Goal: Task Accomplishment & Management: Complete application form

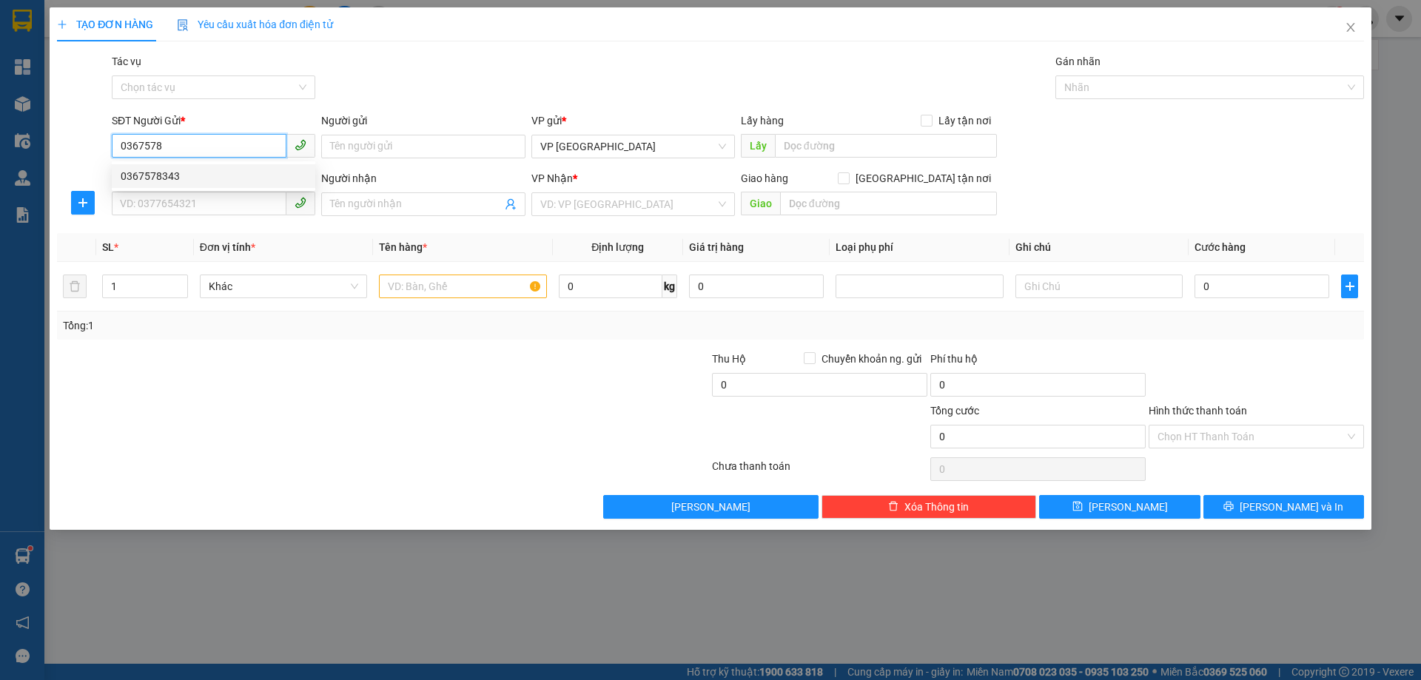
click at [243, 174] on div "0367578343" at bounding box center [214, 176] width 186 height 16
type input "0367578343"
type input "0984999003"
type input "A THIỆN"
type input "[PERSON_NAME]"
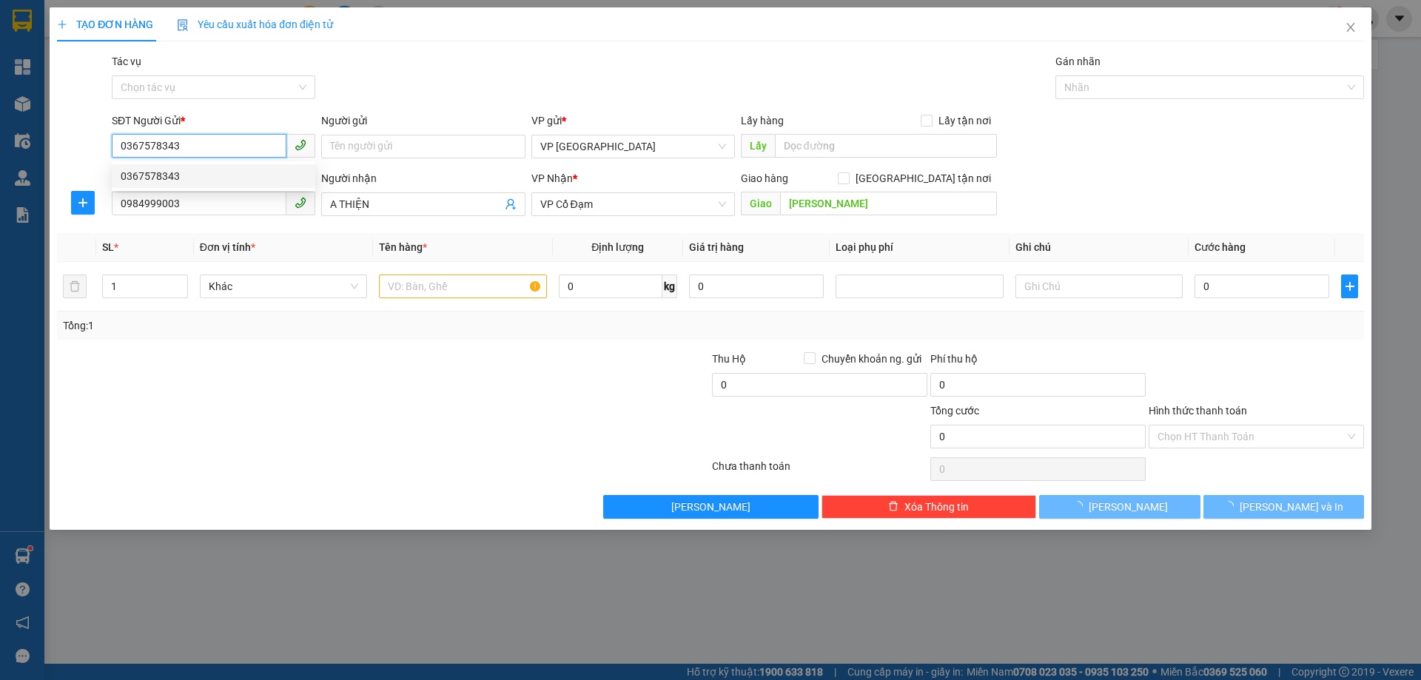
type input "30.000"
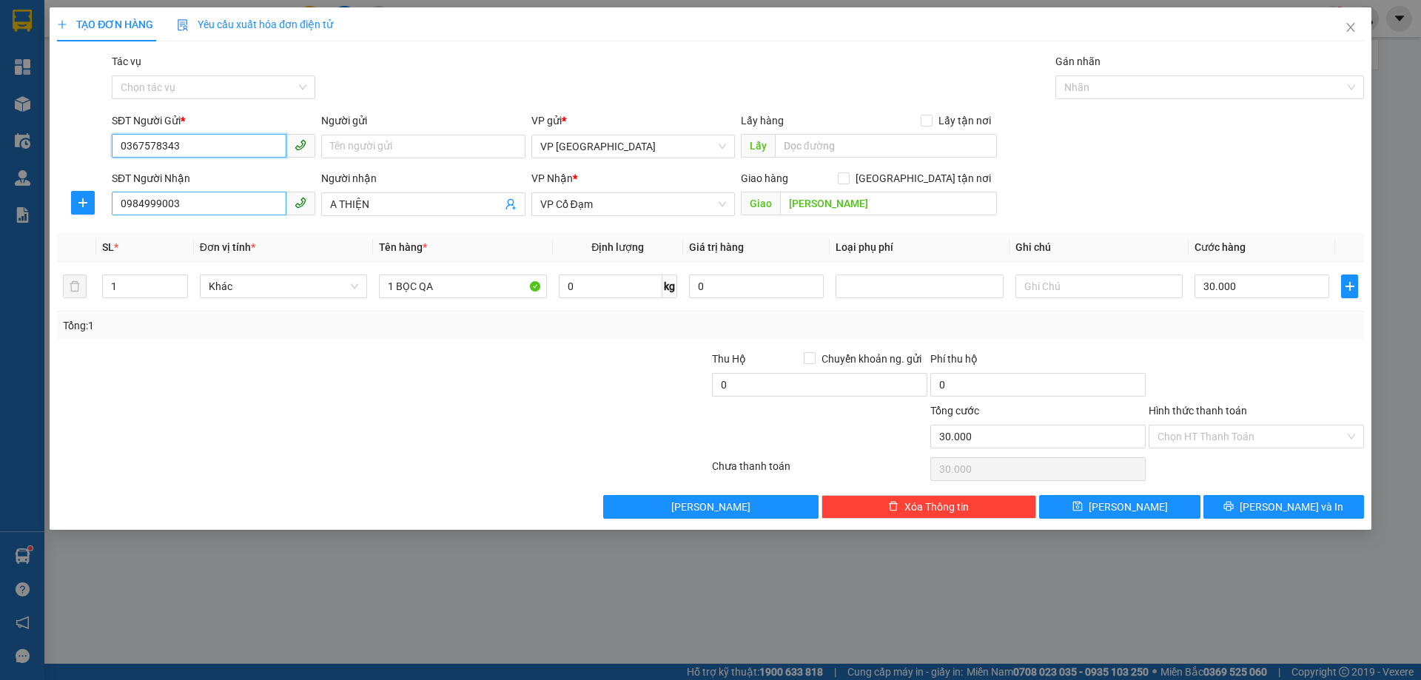
type input "0367578343"
click at [219, 199] on input "0984999003" at bounding box center [199, 204] width 175 height 24
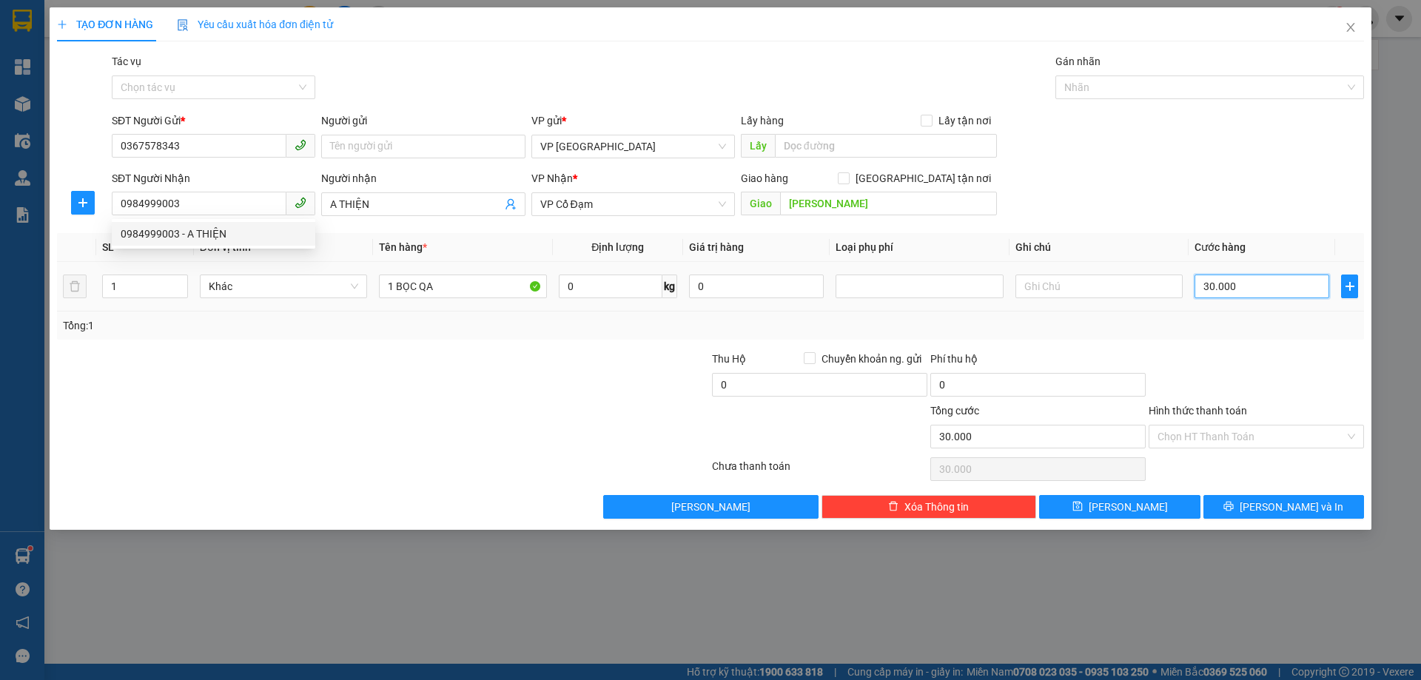
click at [1276, 287] on input "30.000" at bounding box center [1262, 287] width 135 height 24
type input "0"
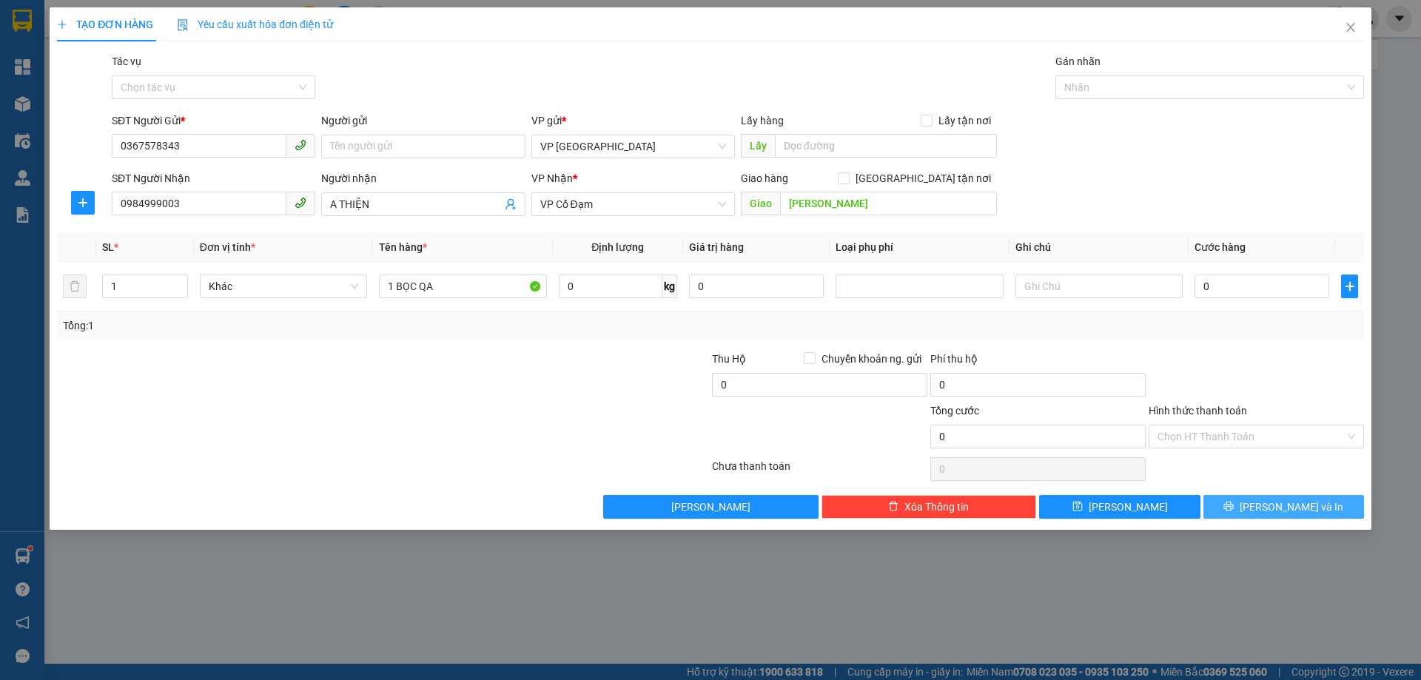
click at [1234, 506] on icon "printer" at bounding box center [1229, 506] width 10 height 10
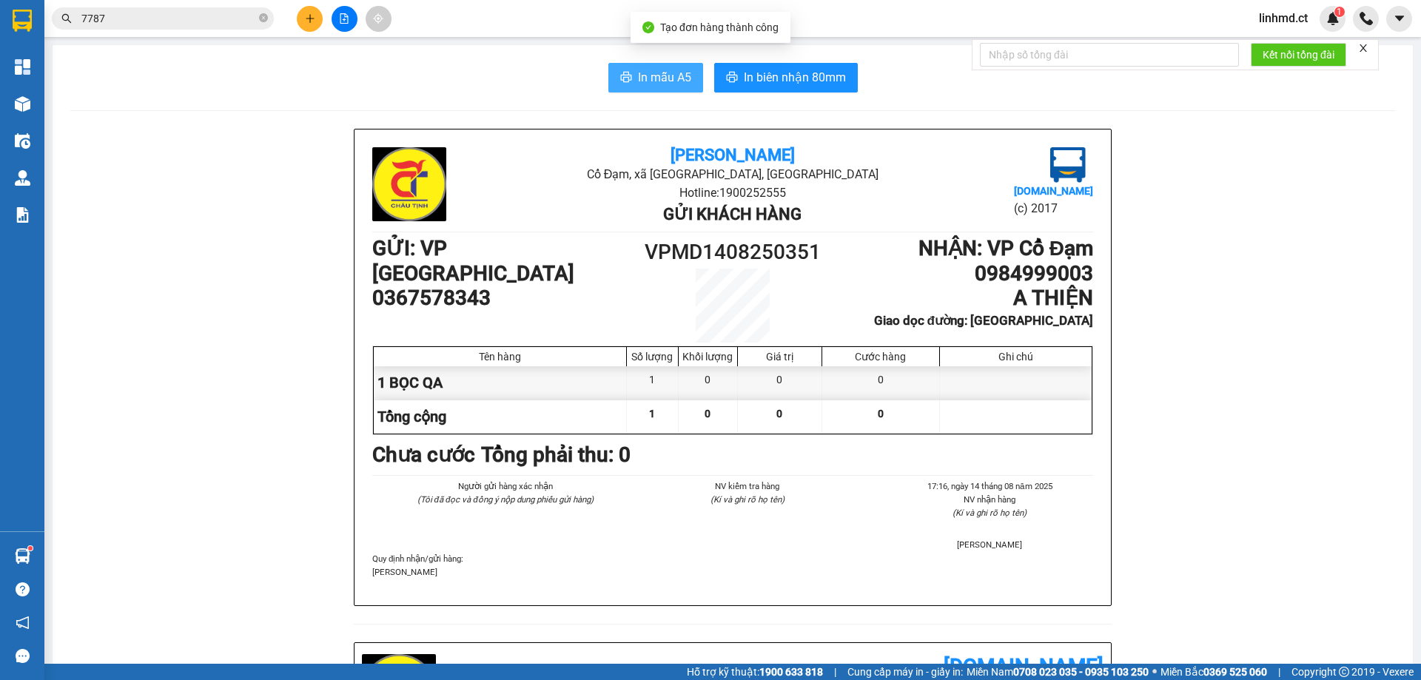
click at [661, 72] on span "In mẫu A5" at bounding box center [664, 77] width 53 height 19
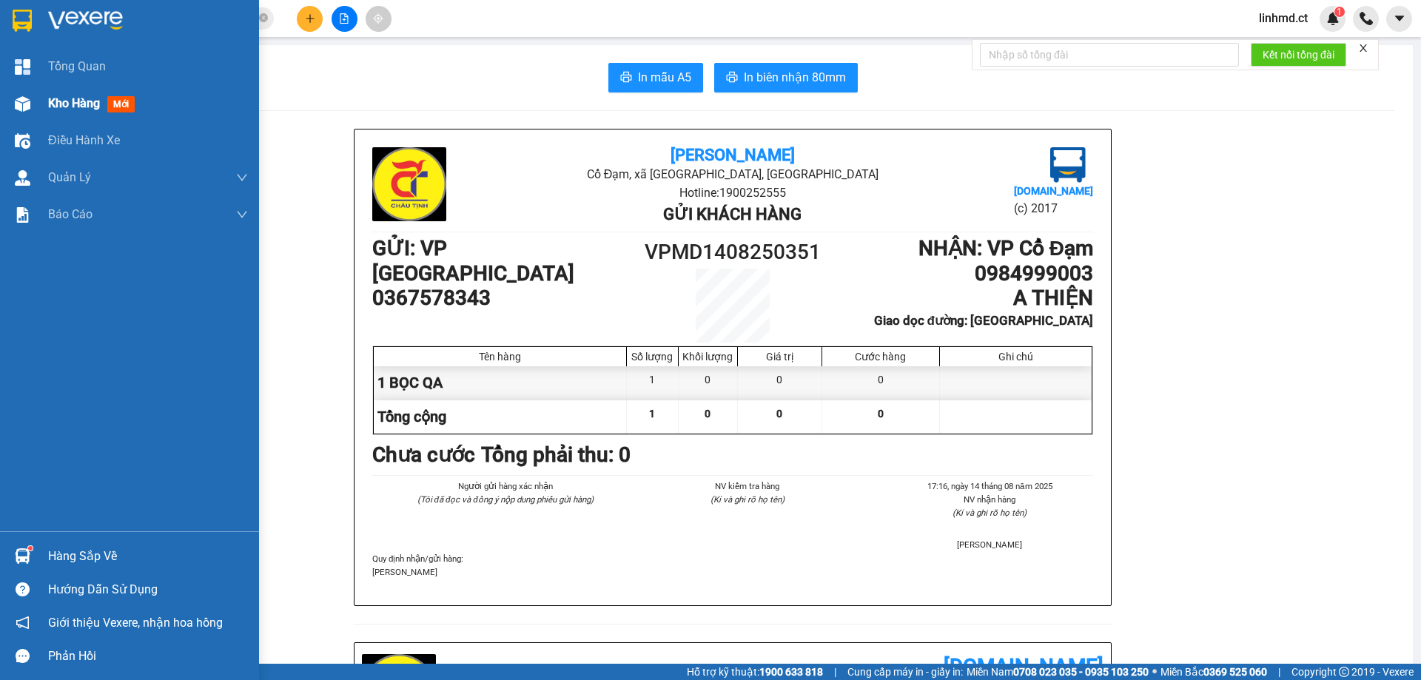
click at [36, 104] on div "Kho hàng mới" at bounding box center [129, 103] width 259 height 37
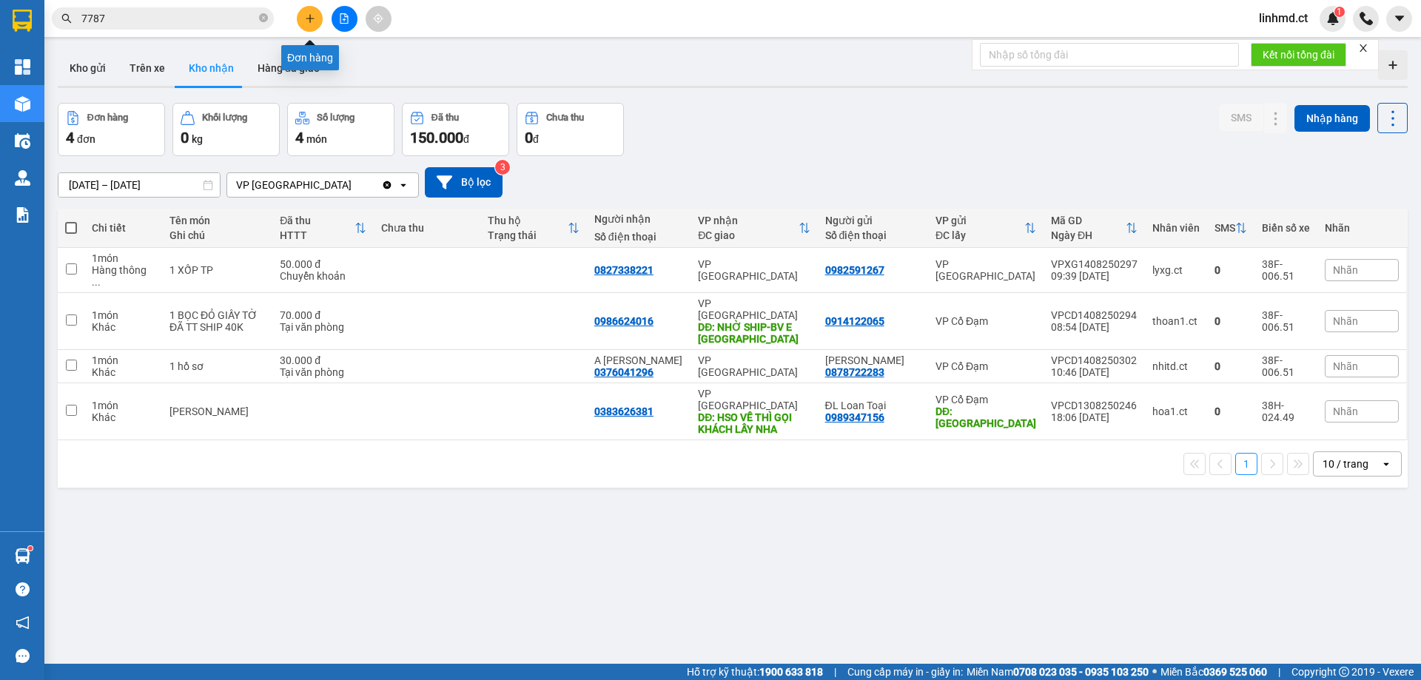
click at [313, 16] on icon "plus" at bounding box center [310, 18] width 10 height 10
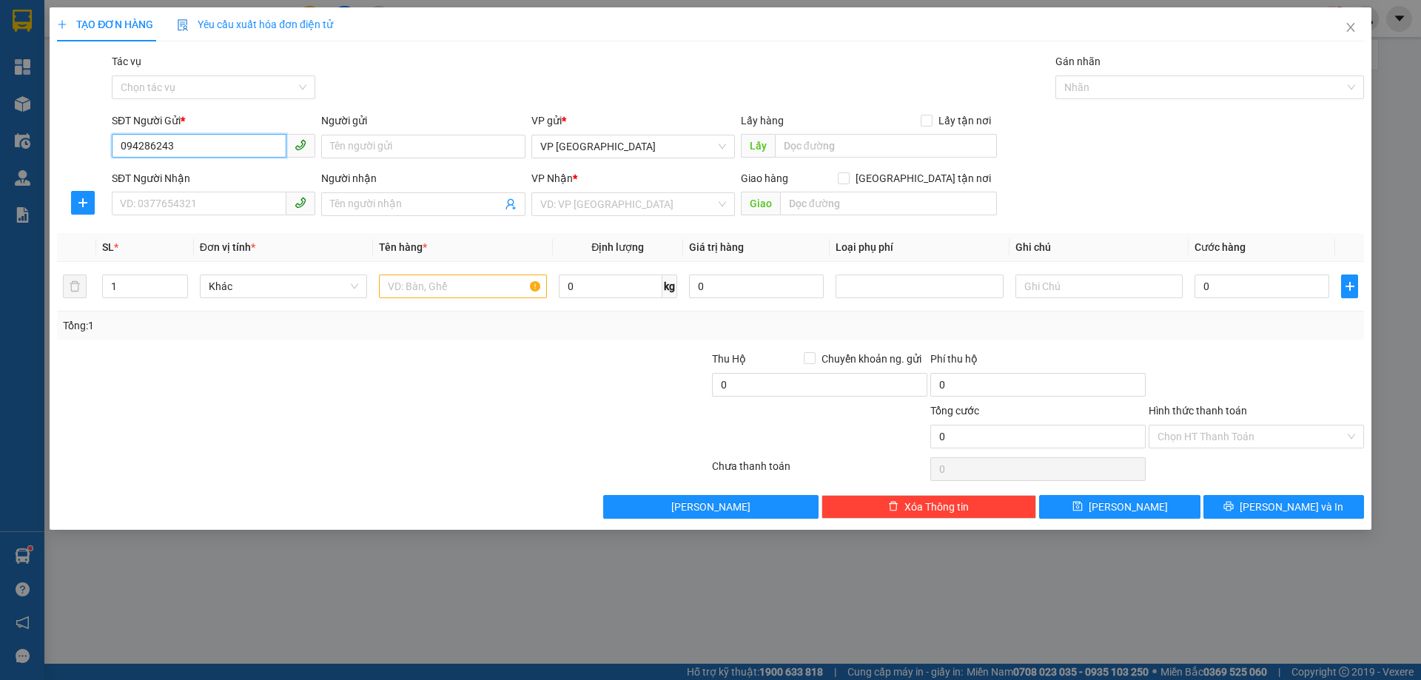
type input "0942862431"
click at [118, 173] on div "0942862431" at bounding box center [214, 176] width 204 height 24
type input "0346796359"
type input "A KỲ"
type input "[PERSON_NAME]"
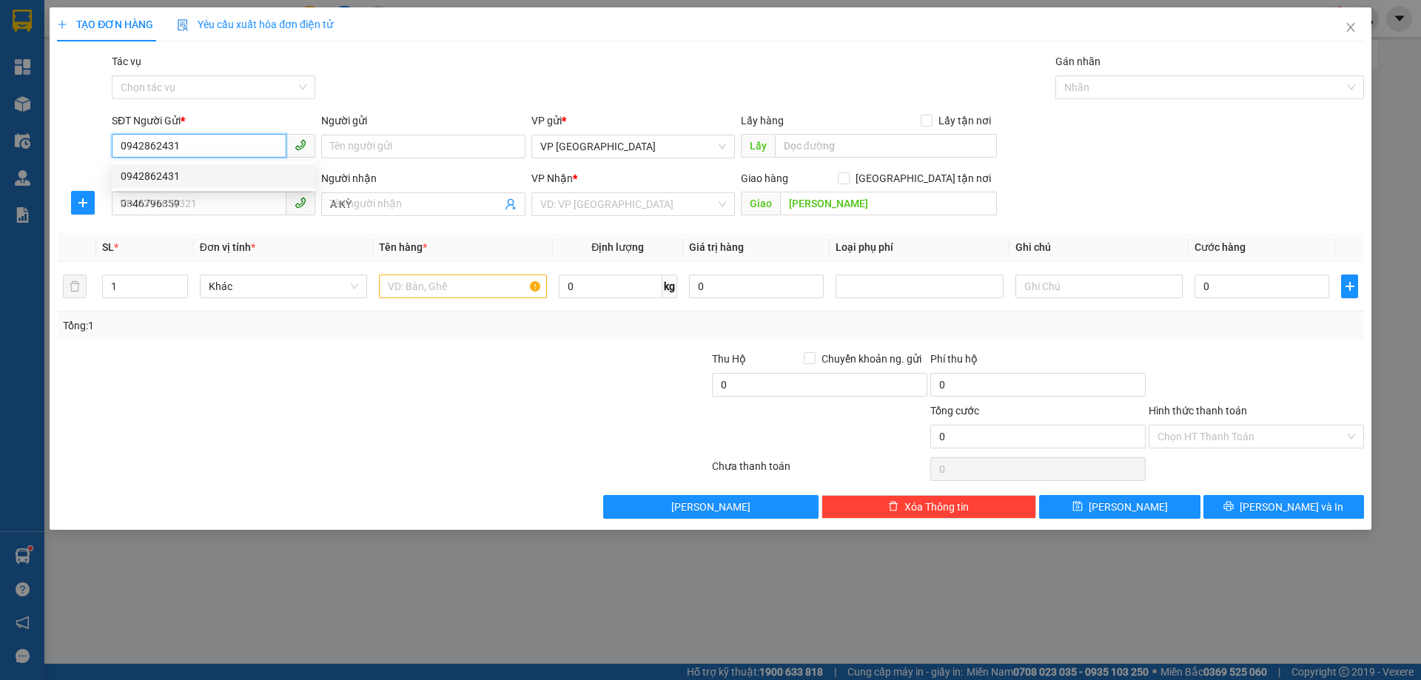
type input "30.000"
type input "0942862431"
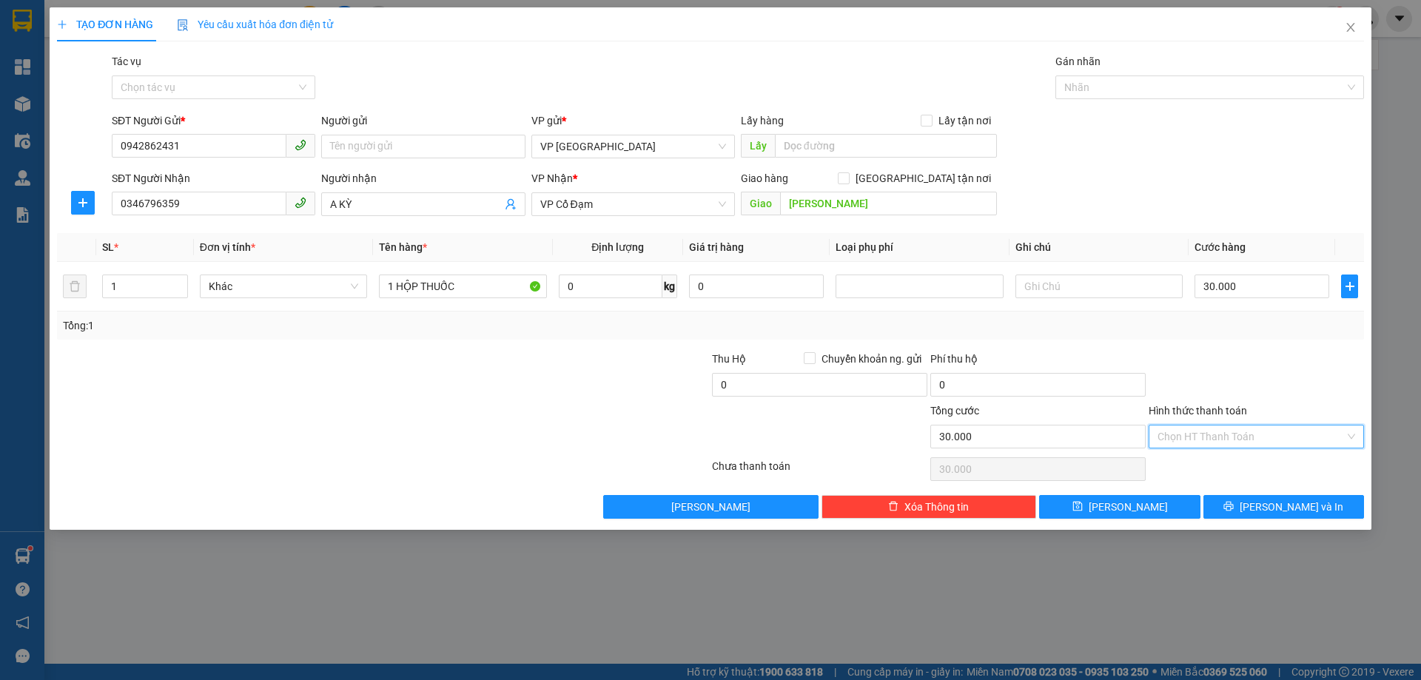
click at [1185, 439] on input "Hình thức thanh toán" at bounding box center [1251, 437] width 187 height 22
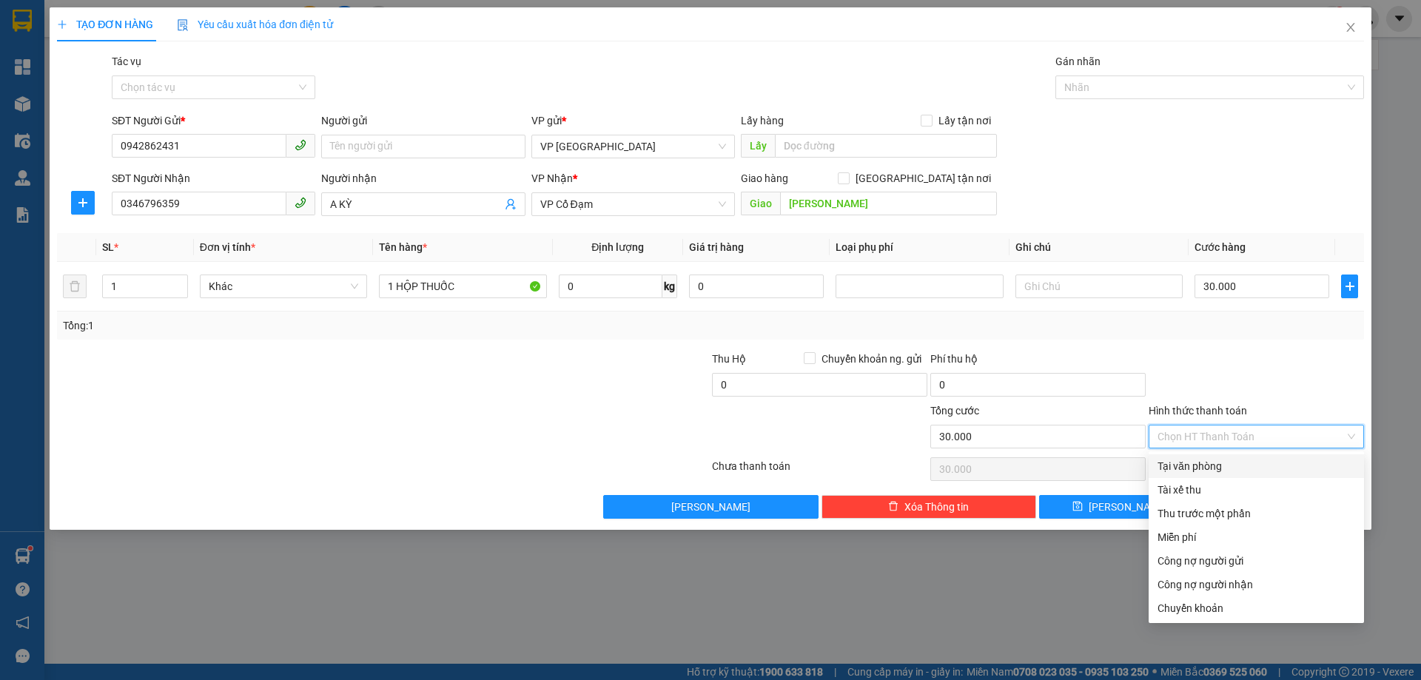
click at [1198, 470] on div "Tại văn phòng" at bounding box center [1257, 466] width 198 height 16
type input "0"
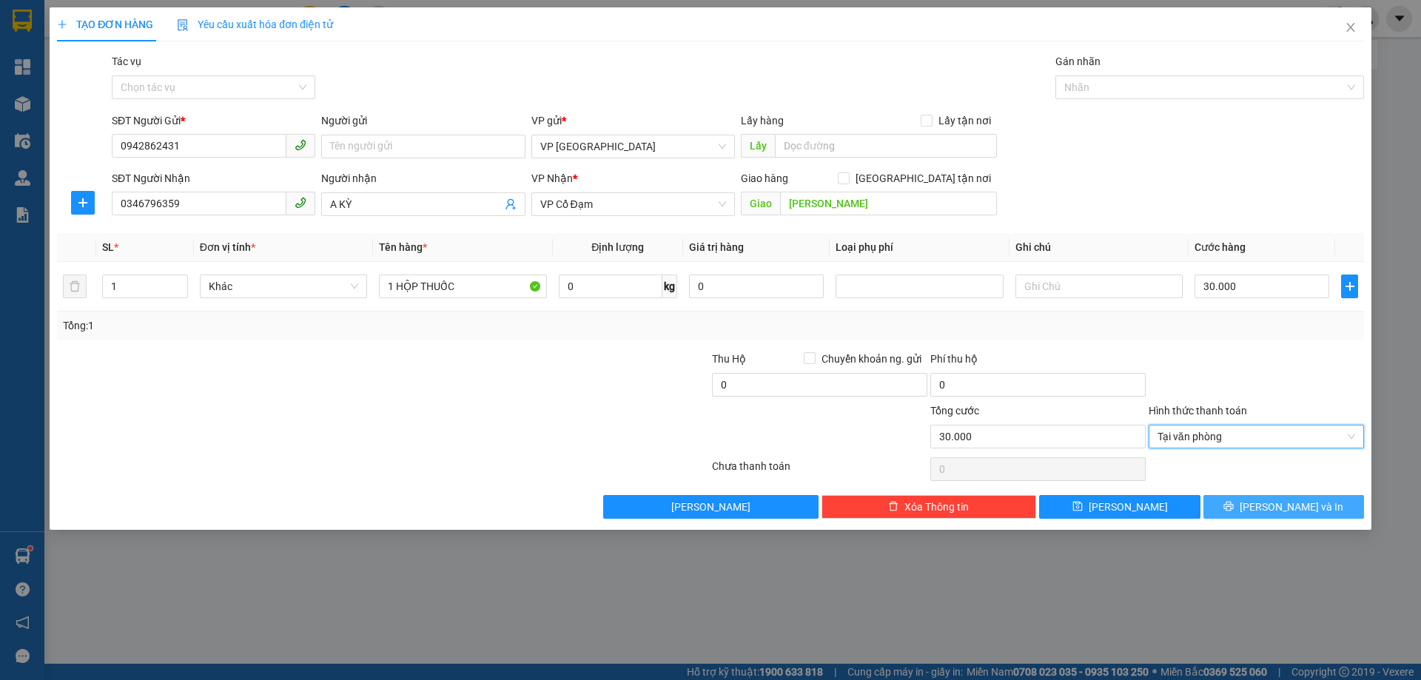
click at [1247, 498] on button "[PERSON_NAME] và In" at bounding box center [1284, 507] width 161 height 24
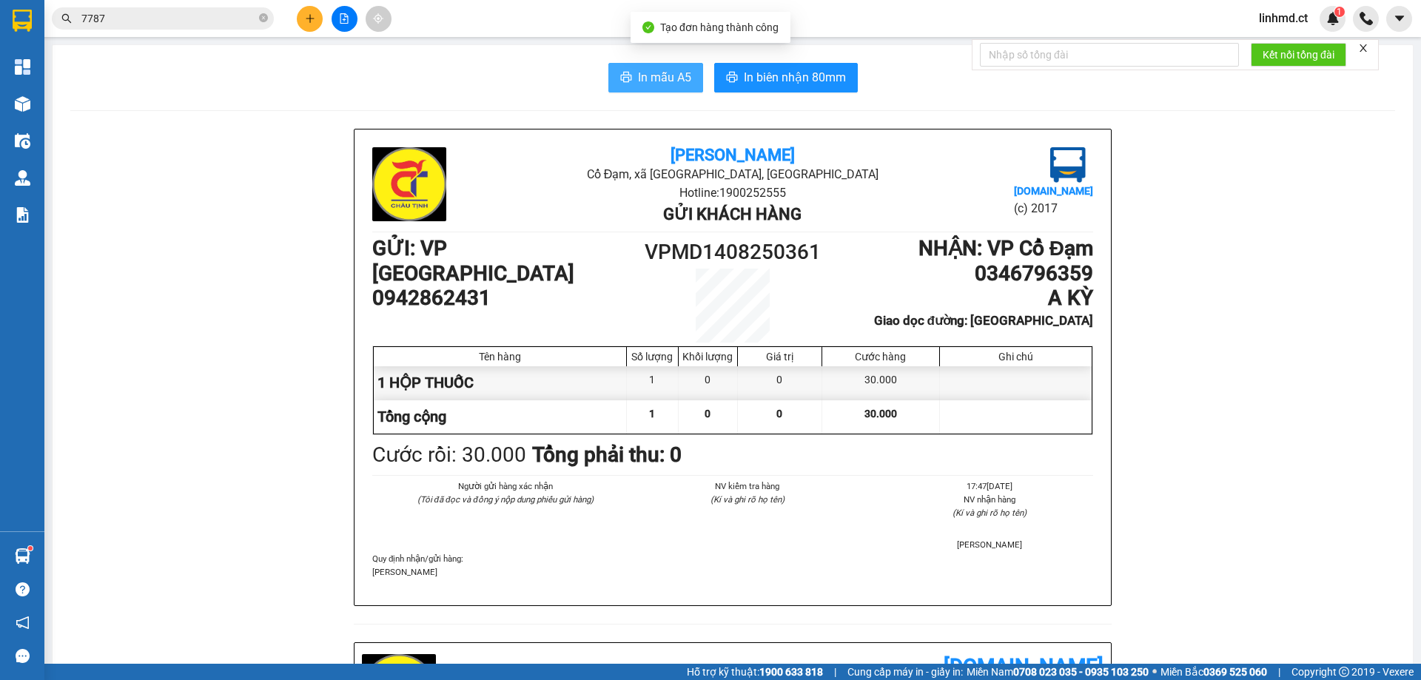
click at [667, 70] on span "In mẫu A5" at bounding box center [664, 77] width 53 height 19
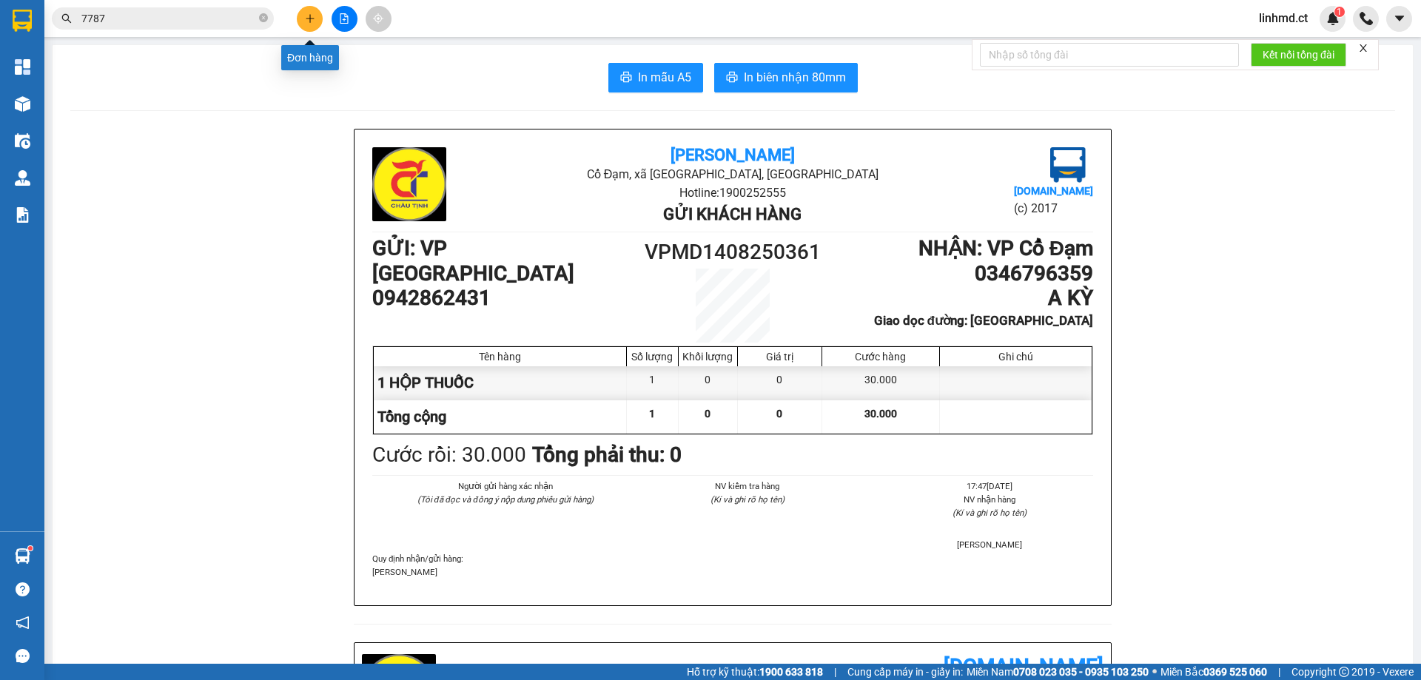
click at [312, 25] on button at bounding box center [310, 19] width 26 height 26
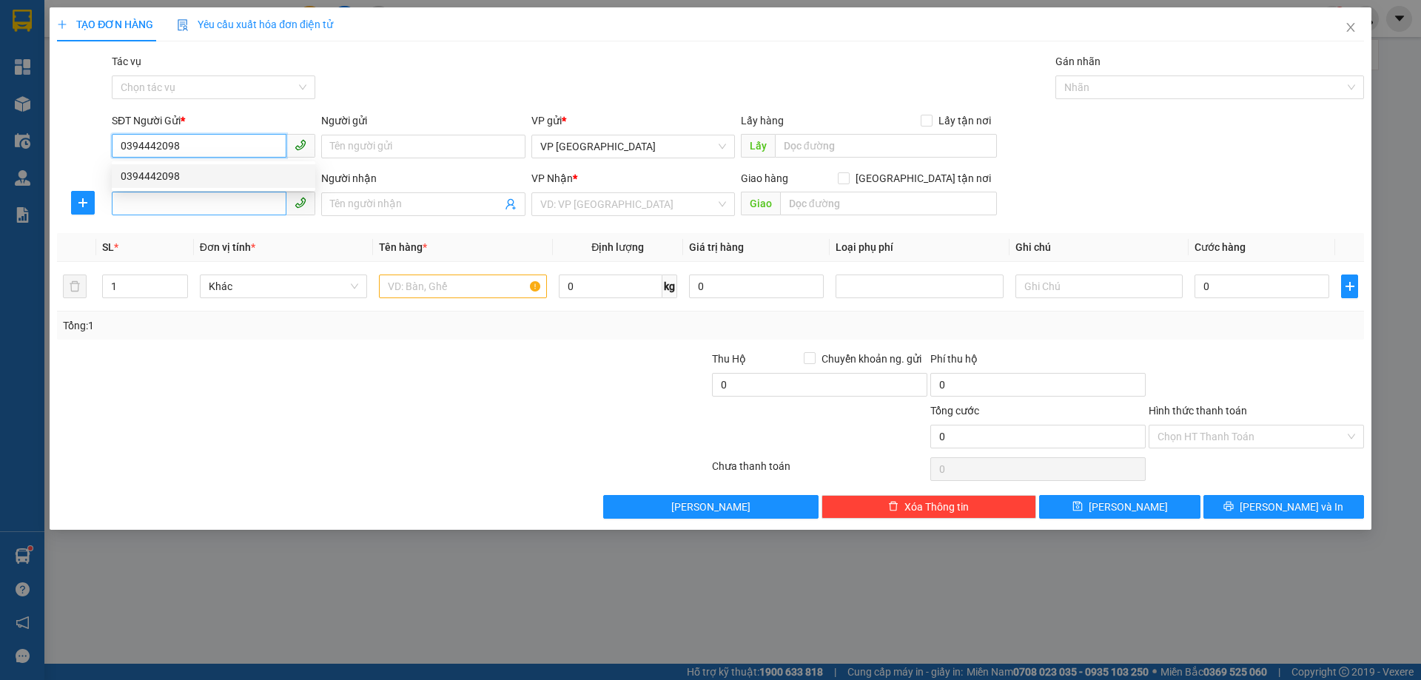
type input "0394442098"
click at [183, 207] on input "SĐT Người Nhận" at bounding box center [199, 204] width 175 height 24
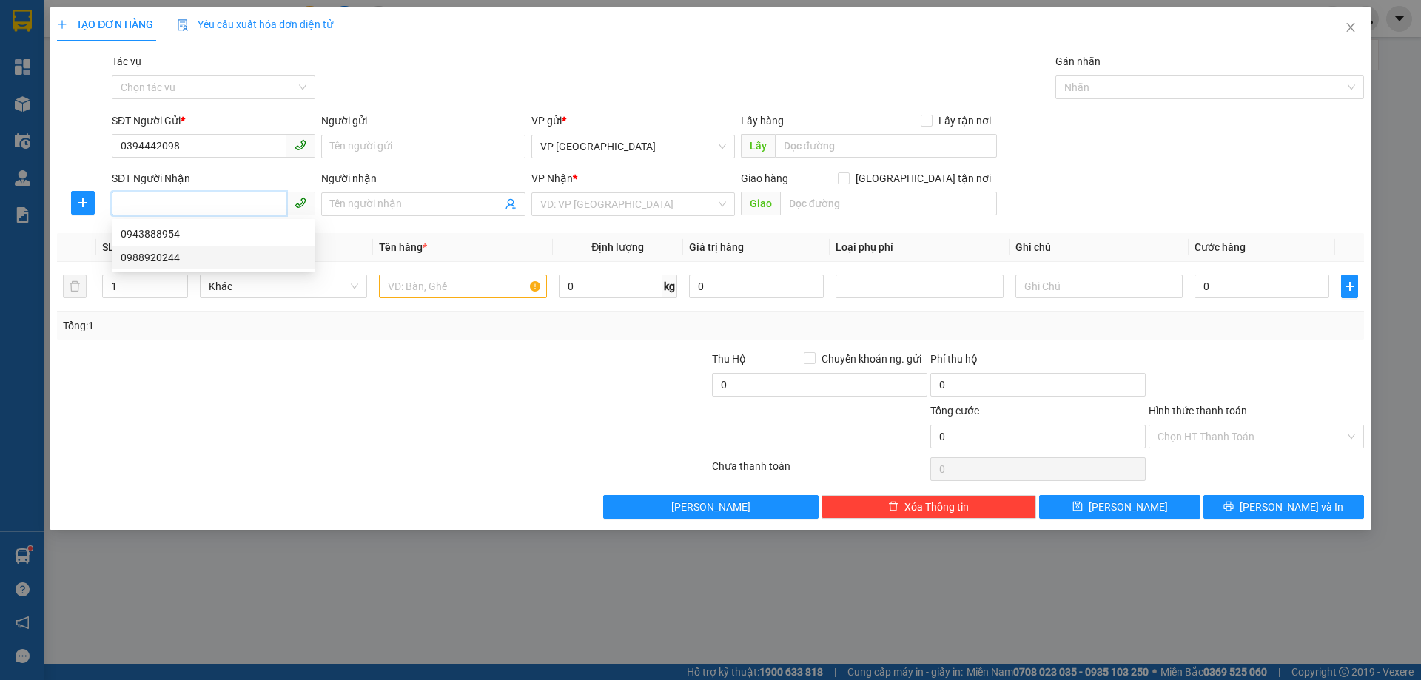
click at [184, 258] on div "0988920244" at bounding box center [214, 258] width 186 height 16
type input "0988920244"
type input "[PERSON_NAME]"
type input "80.000"
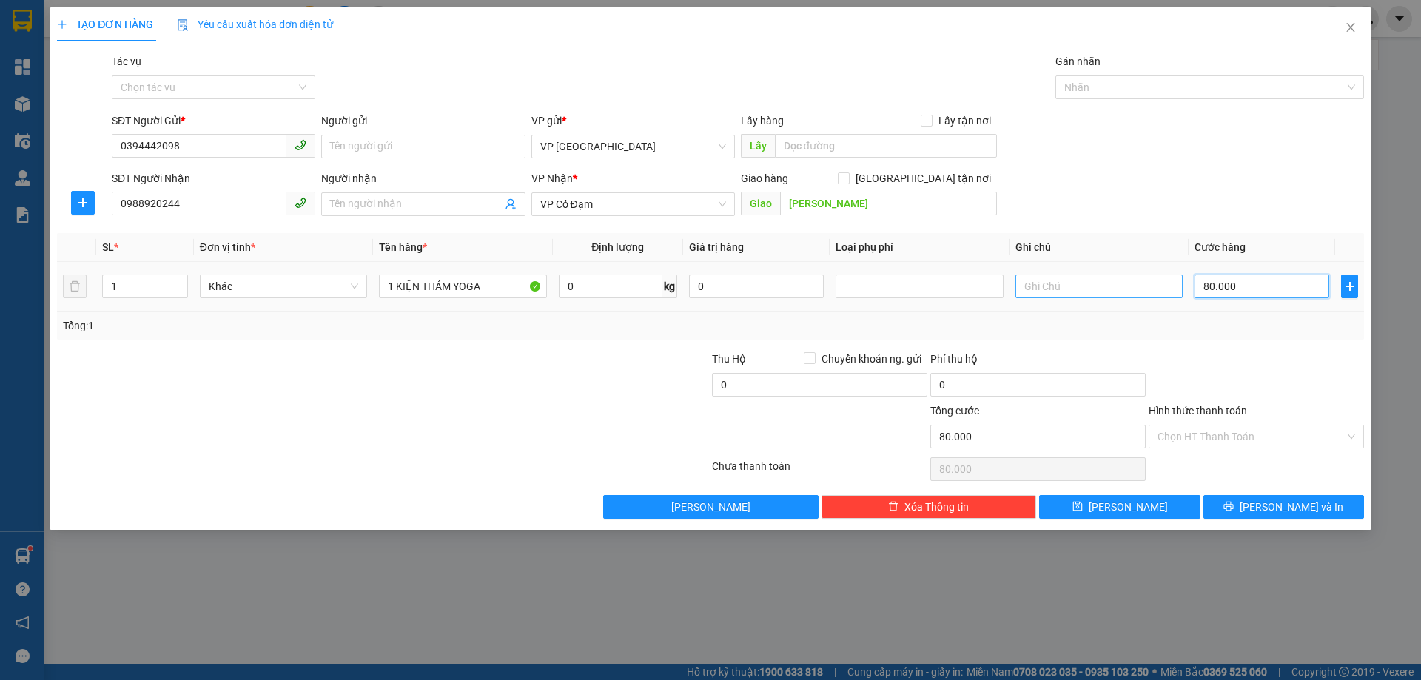
type input "0"
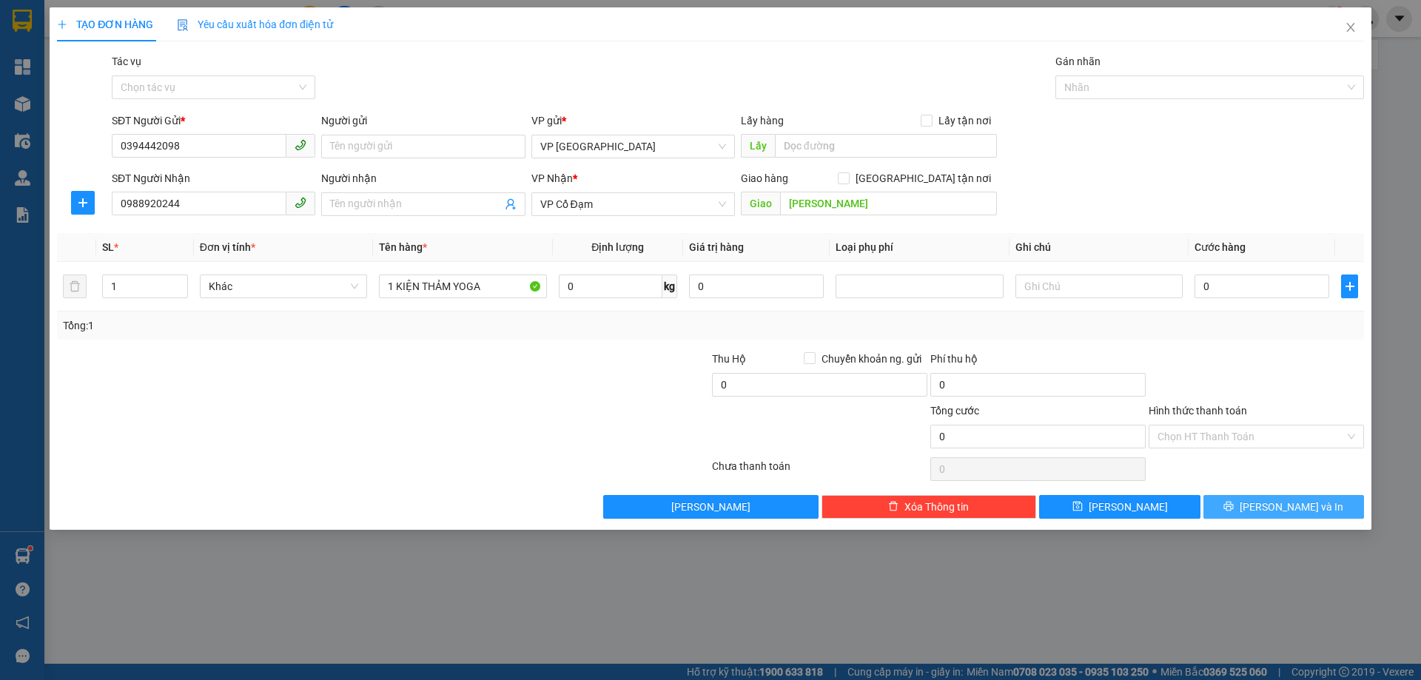
click at [1251, 507] on button "[PERSON_NAME] và In" at bounding box center [1284, 507] width 161 height 24
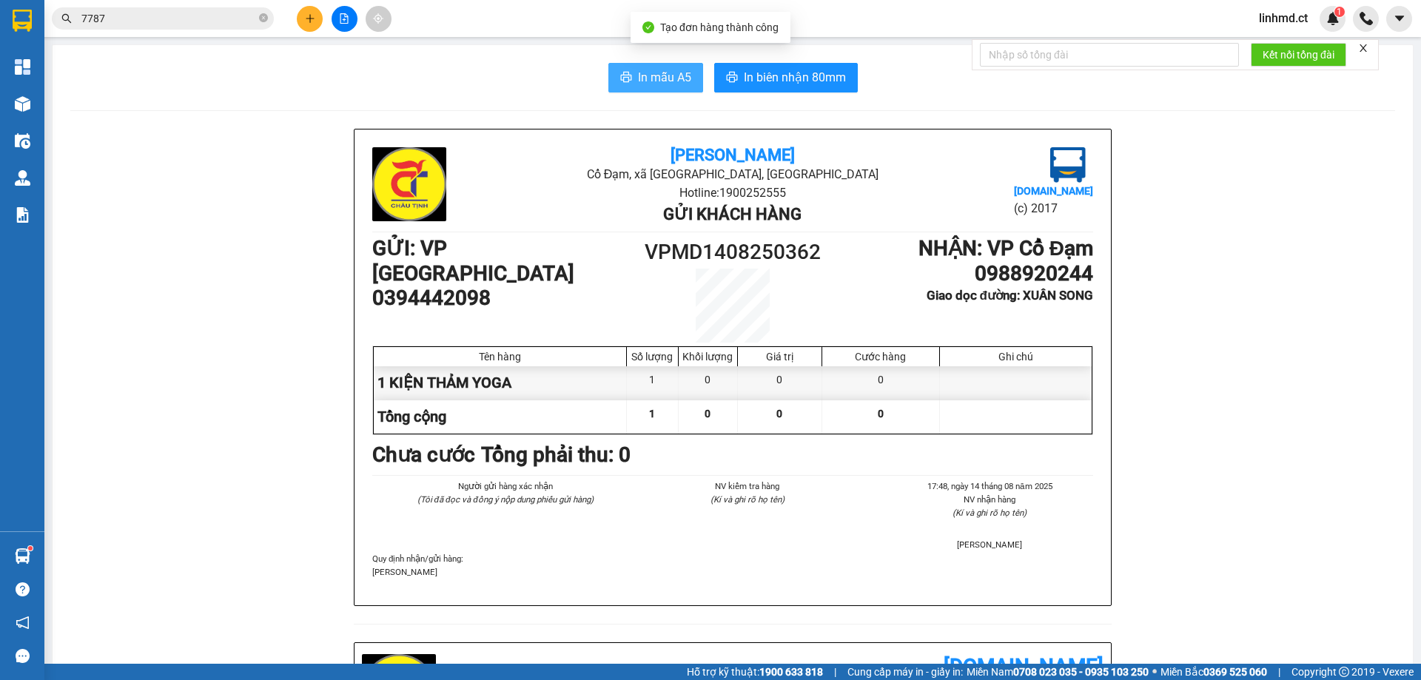
click at [654, 77] on span "In mẫu A5" at bounding box center [664, 77] width 53 height 19
